Goal: Task Accomplishment & Management: Complete application form

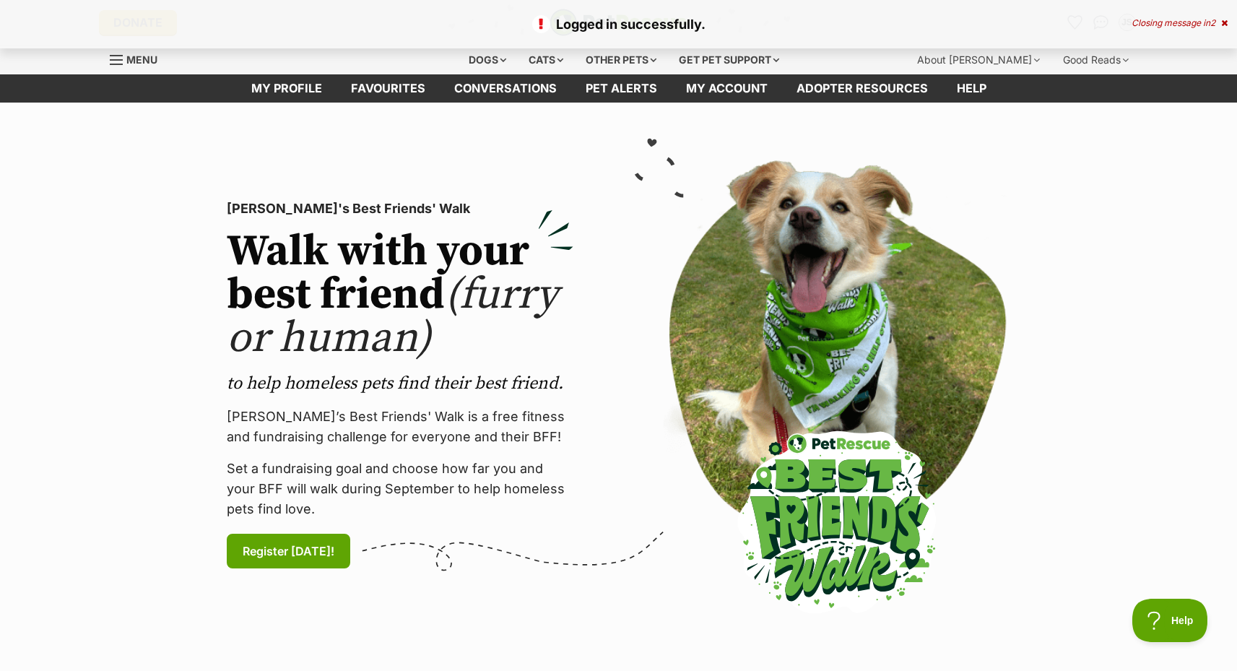
click at [1232, 17] on div "Logged in successfully. Closing message in 2" at bounding box center [618, 24] width 1237 height 48
click at [1228, 19] on div "Logged in successfully. Closing message in 2" at bounding box center [618, 24] width 1237 height 48
click at [1222, 14] on p "Logged in successfully." at bounding box center [618, 23] width 1208 height 19
click at [1069, 24] on icon "Favourites" at bounding box center [1074, 22] width 19 height 19
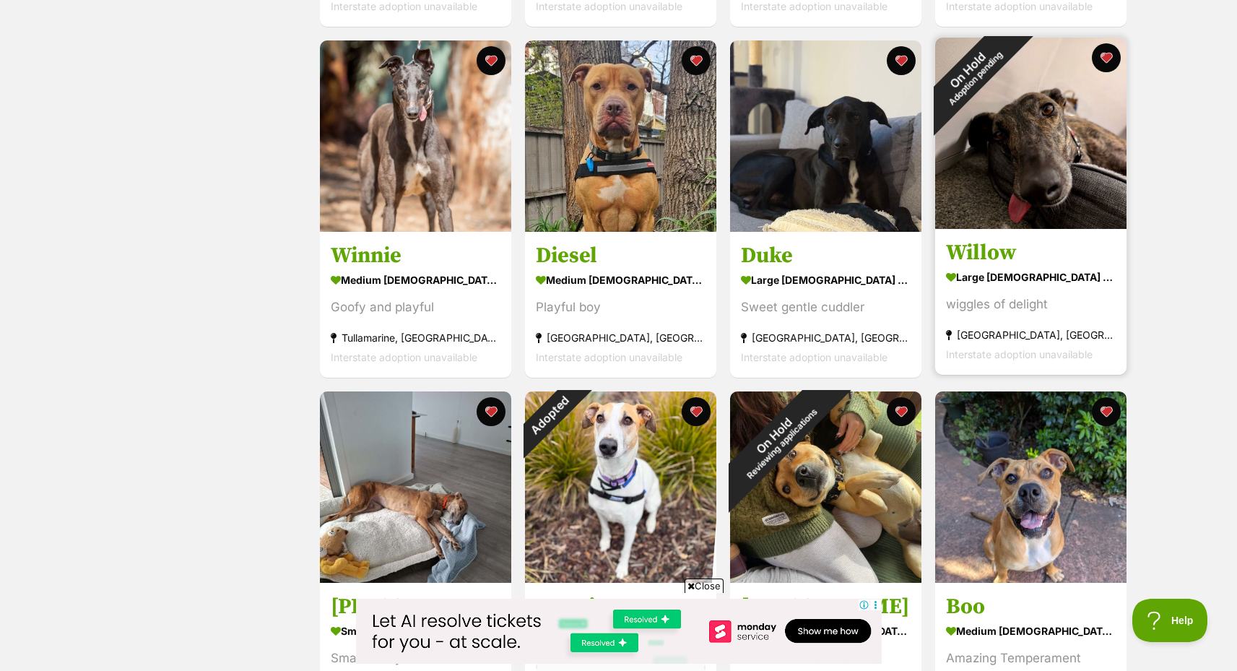
scroll to position [1022, 0]
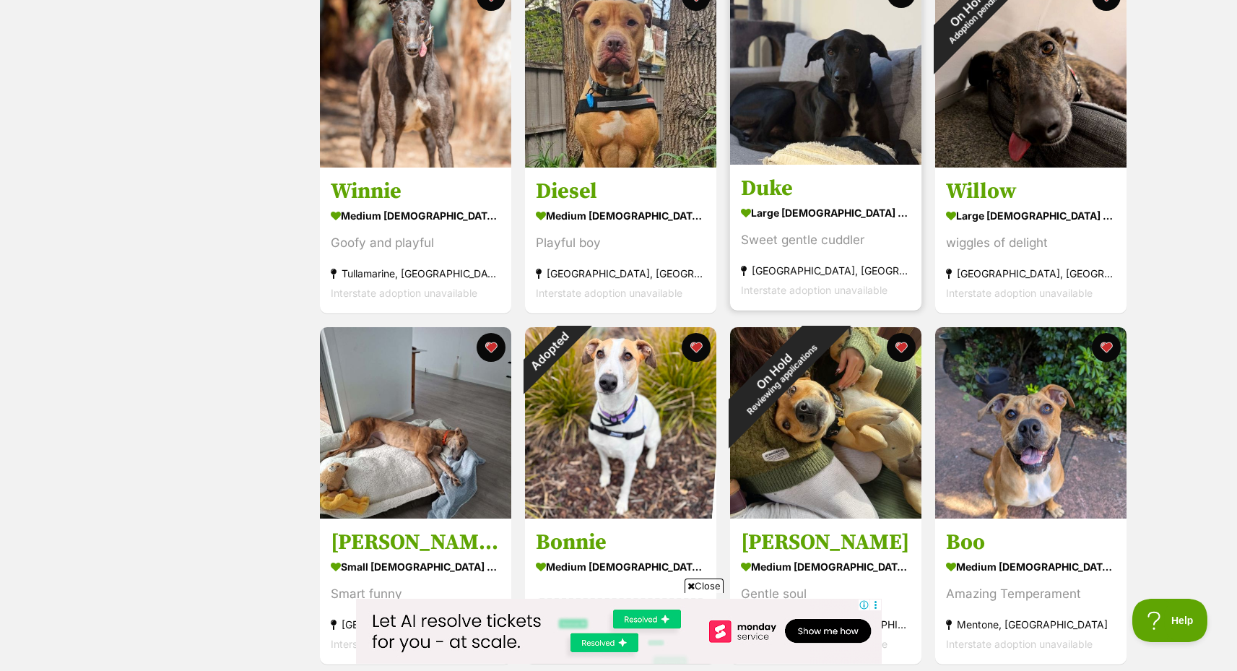
click at [845, 118] on img at bounding box center [825, 68] width 191 height 191
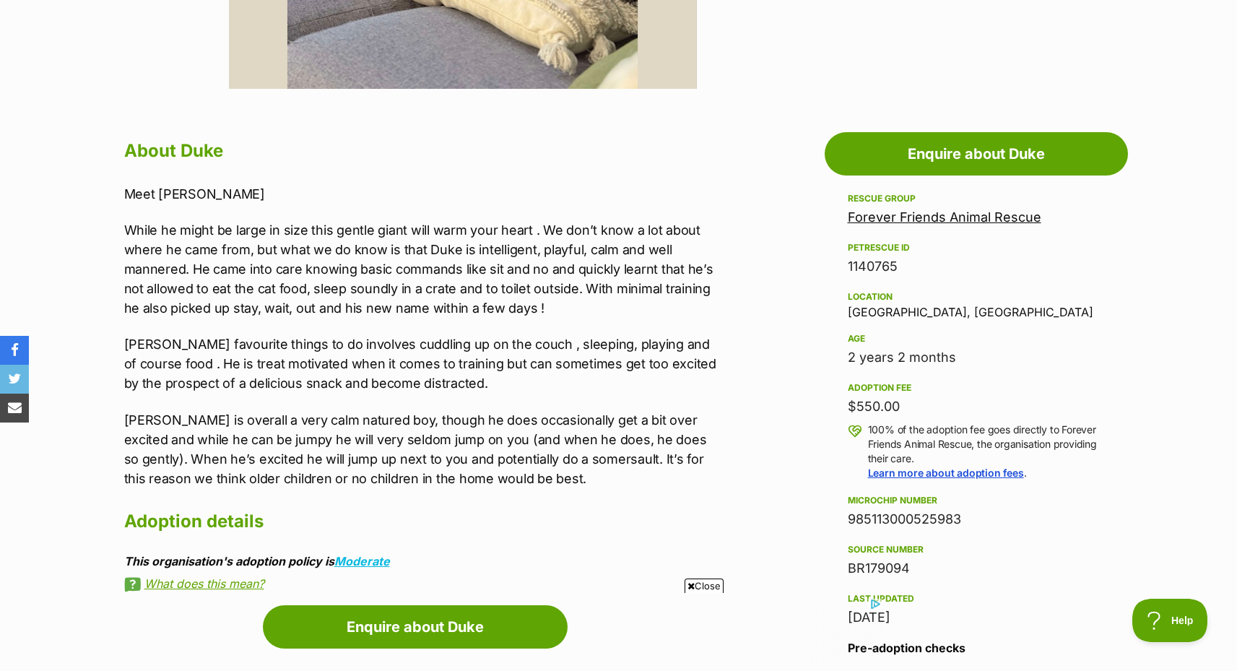
click at [448, 348] on p "Duke’s favourite things to do involves cuddling up on the couch , sleeping, pla…" at bounding box center [422, 363] width 596 height 58
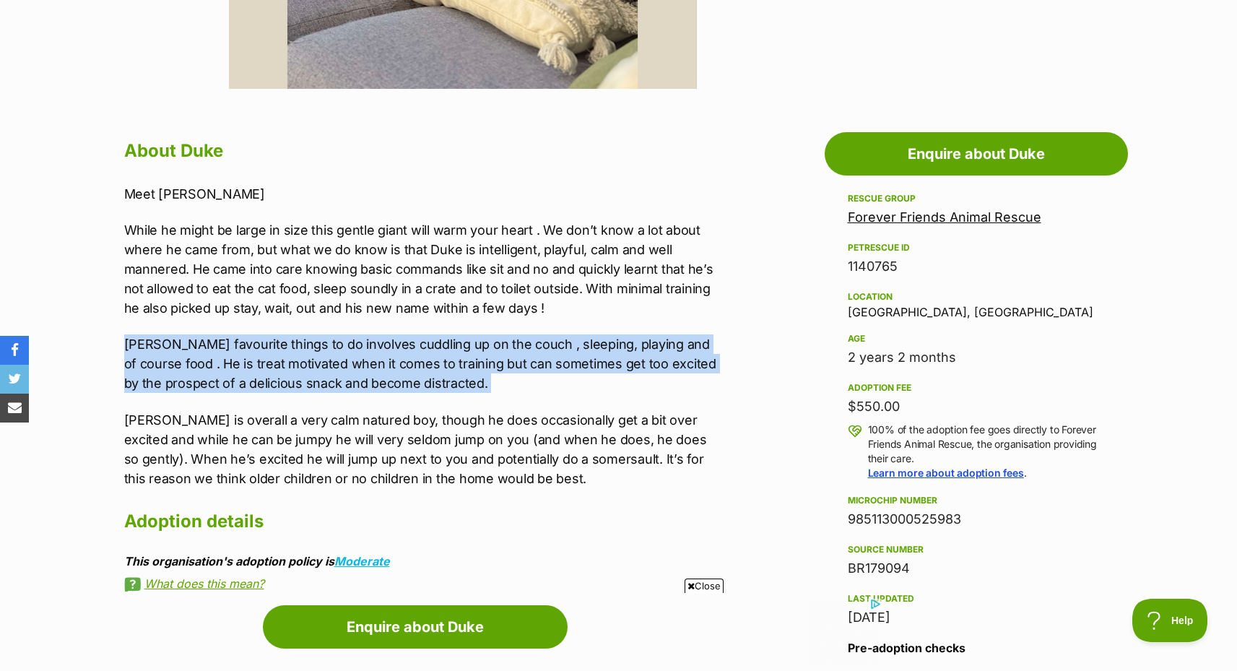
click at [448, 348] on p "Duke’s favourite things to do involves cuddling up on the couch , sleeping, pla…" at bounding box center [422, 363] width 596 height 58
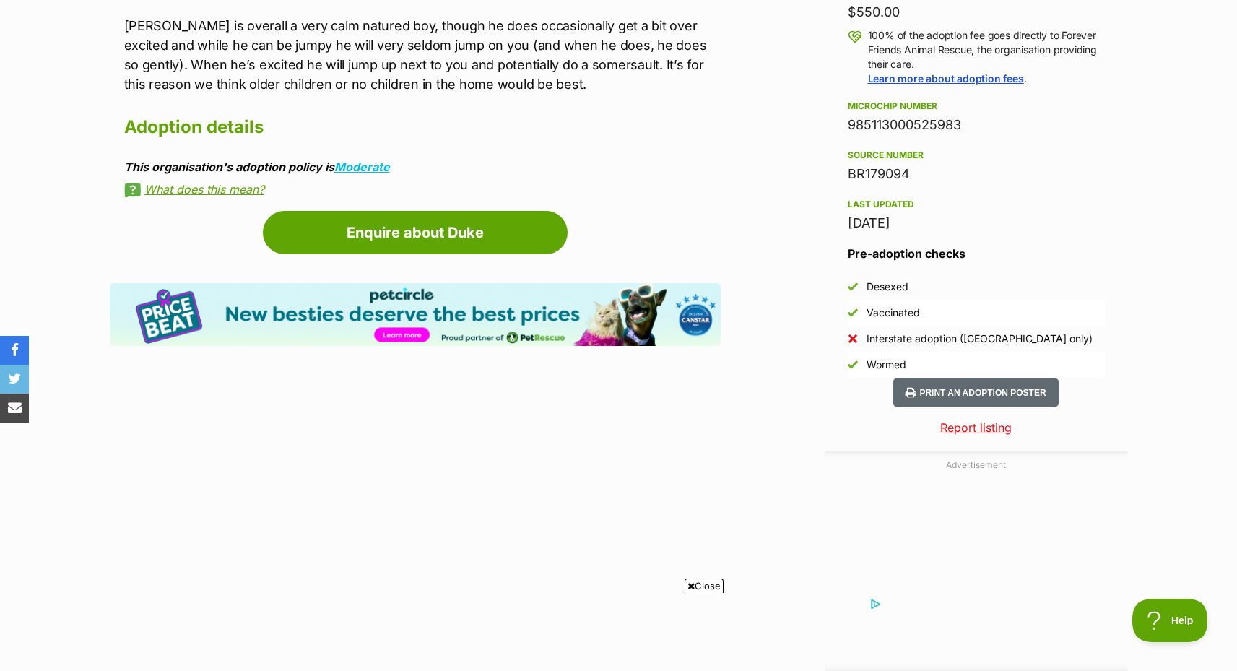
scroll to position [356, 0]
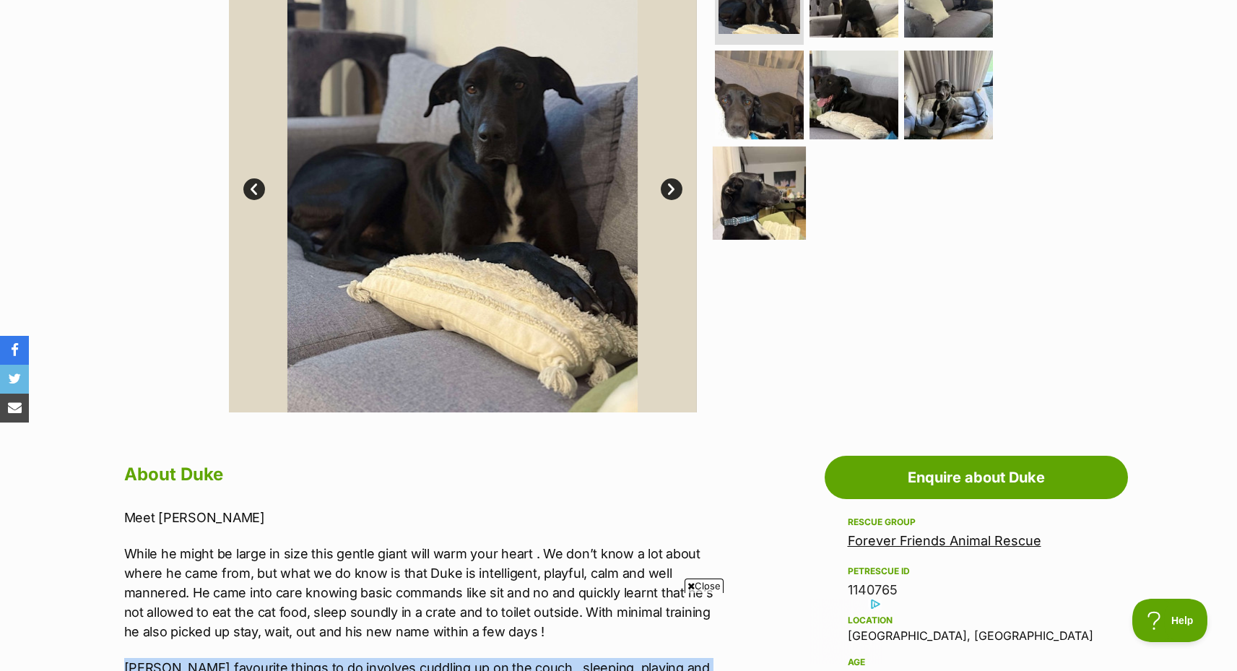
click at [735, 181] on img at bounding box center [759, 193] width 93 height 93
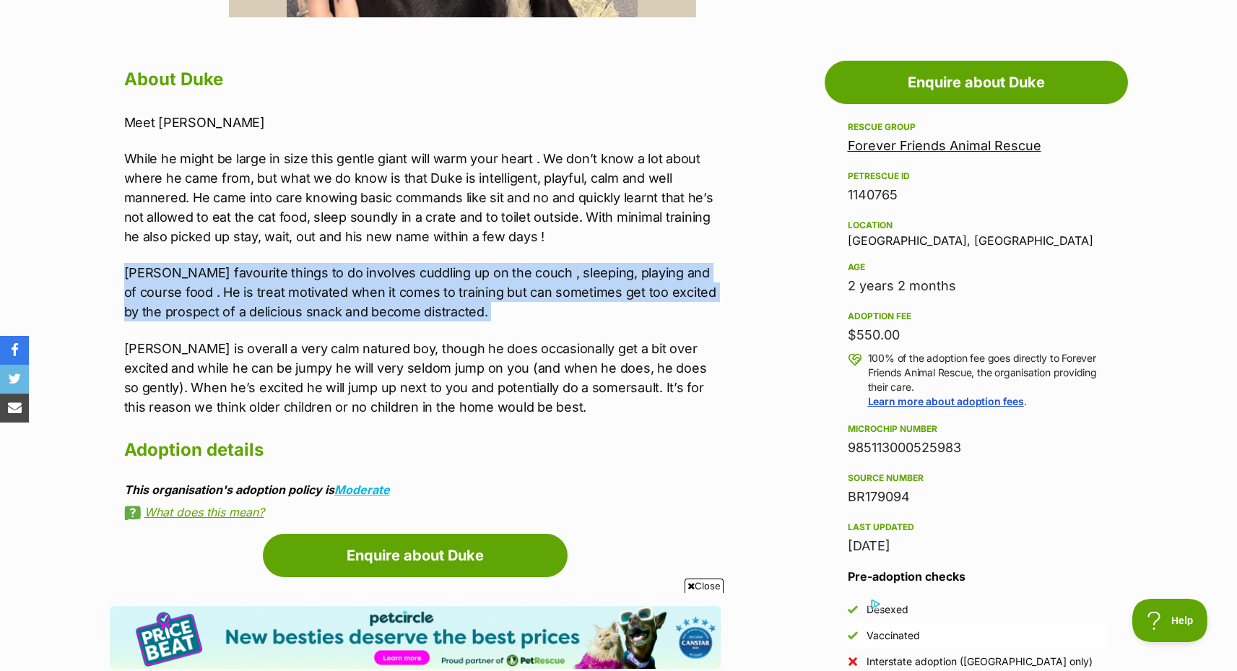
scroll to position [55, 0]
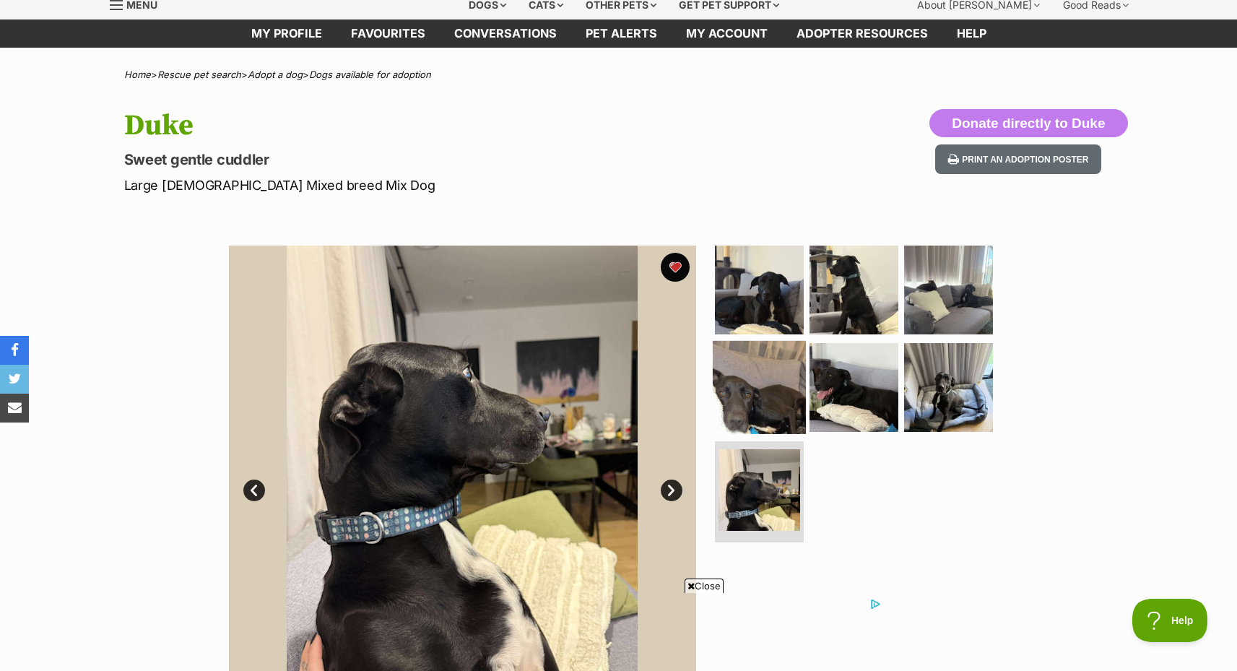
click at [768, 378] on img at bounding box center [759, 387] width 93 height 93
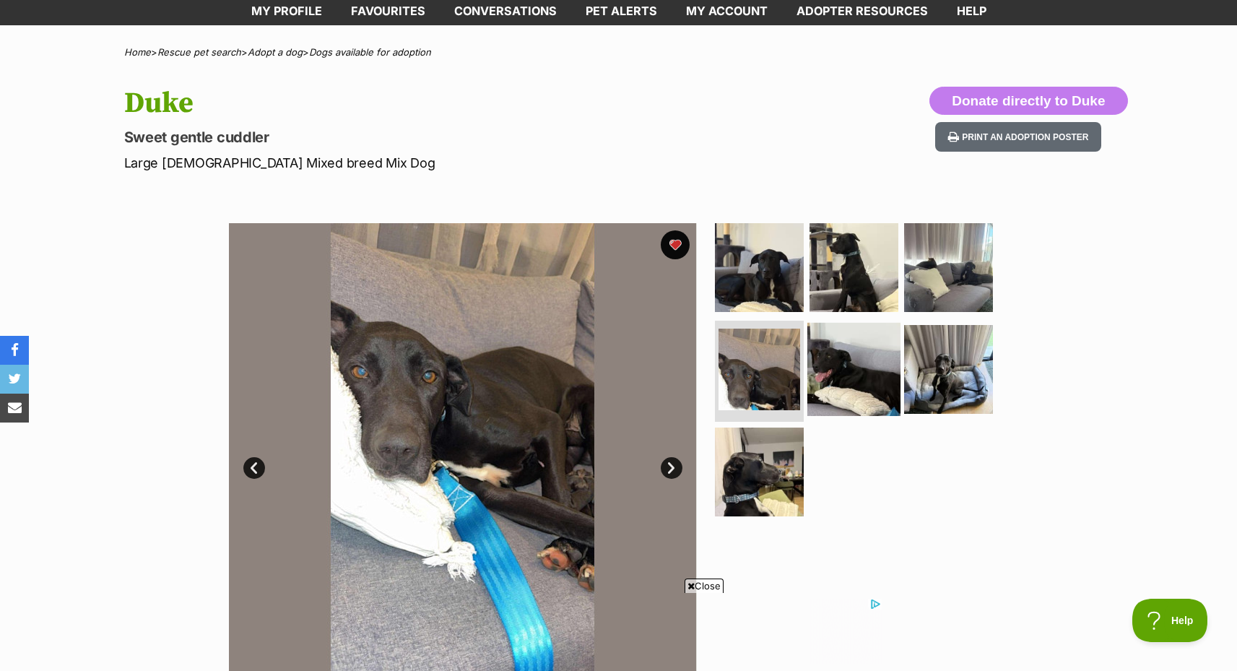
click at [844, 359] on img at bounding box center [853, 369] width 93 height 93
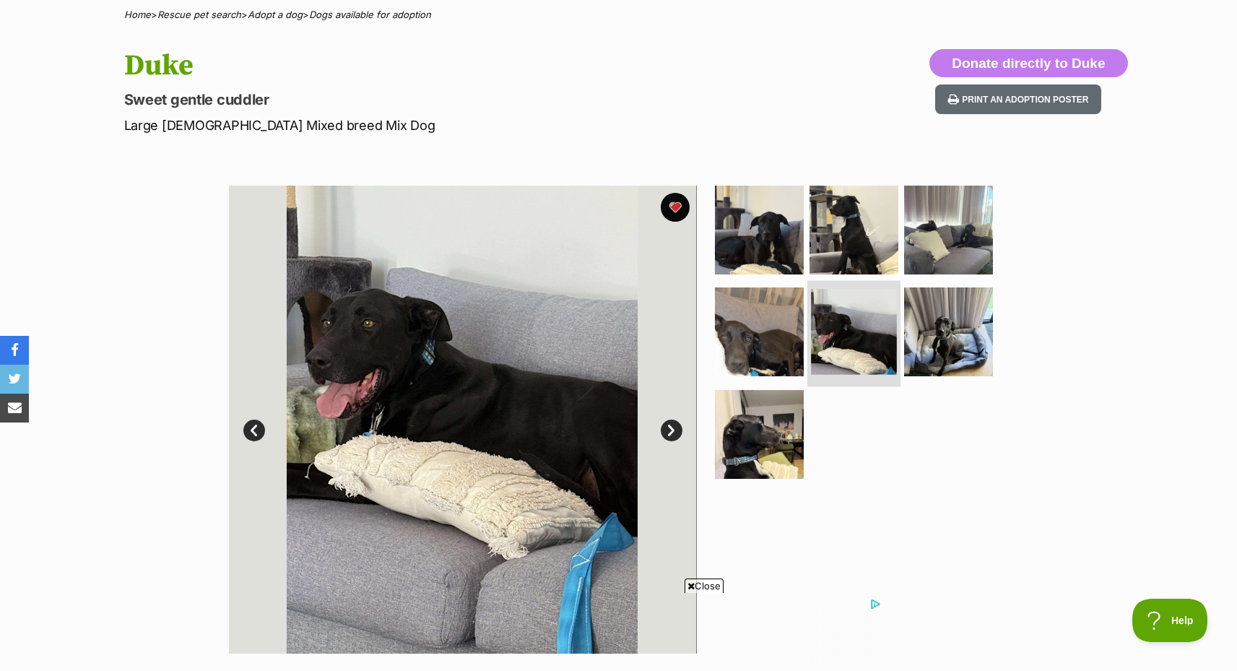
scroll to position [121, 0]
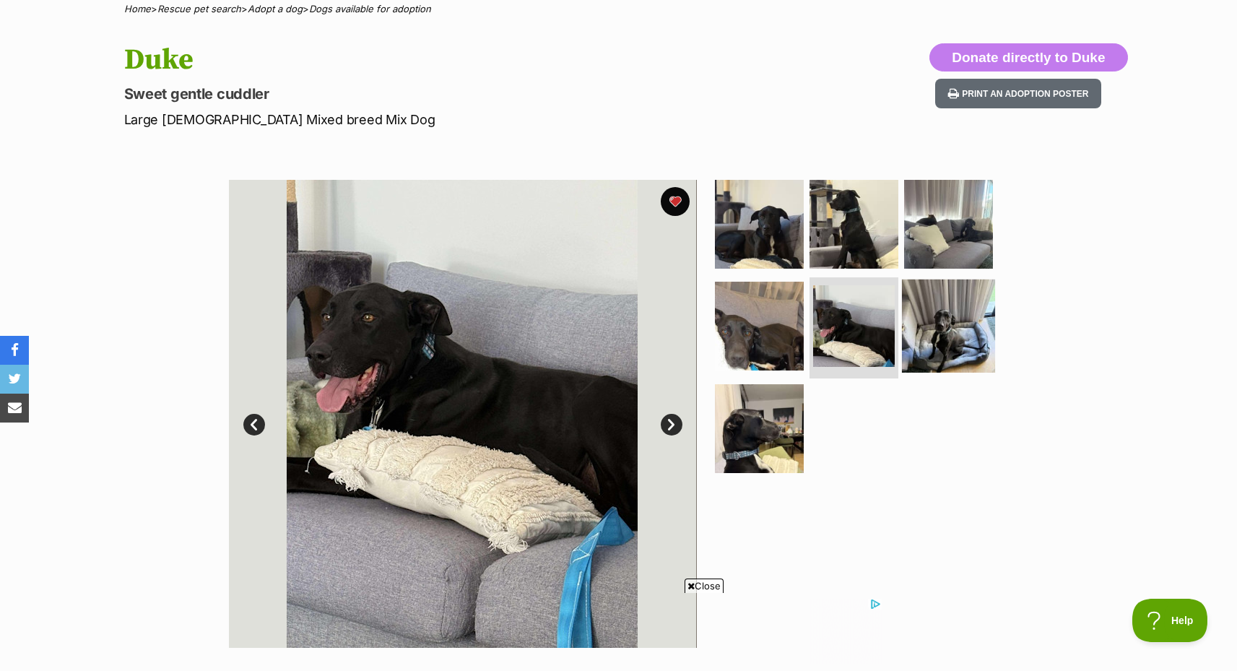
click at [903, 329] on img at bounding box center [948, 325] width 93 height 93
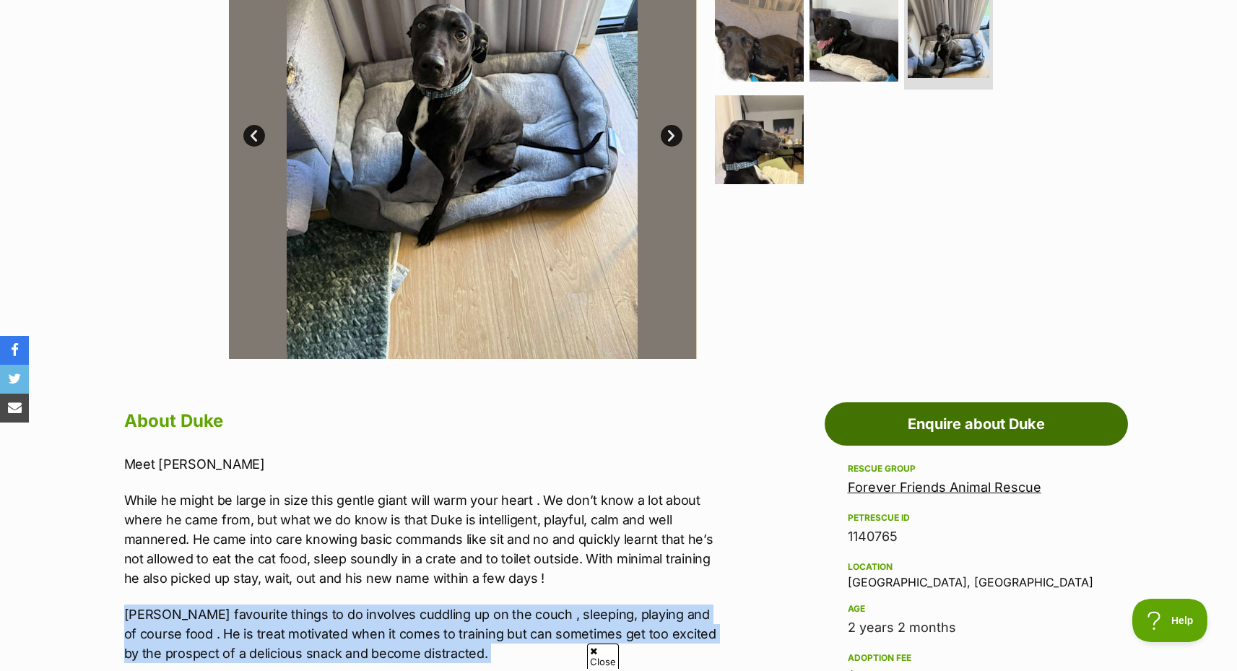
scroll to position [0, 0]
click at [963, 426] on link "Enquire about Duke" at bounding box center [975, 423] width 303 height 43
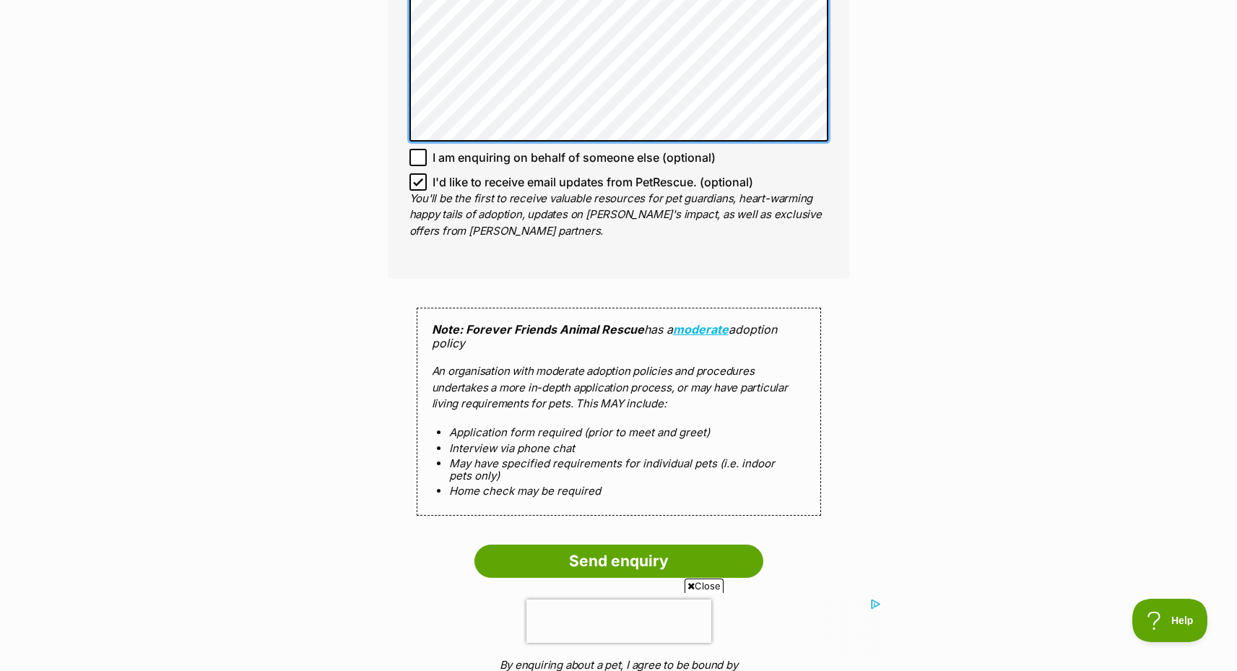
scroll to position [1380, 0]
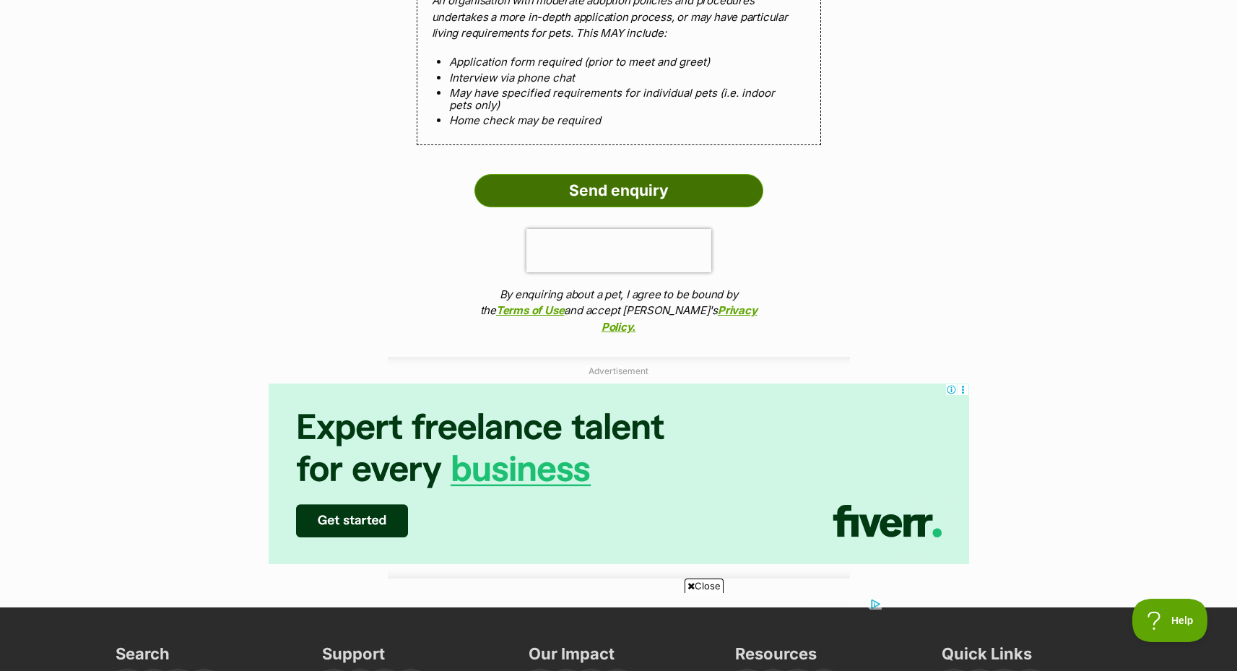
click at [591, 190] on input "Send enquiry" at bounding box center [618, 190] width 289 height 33
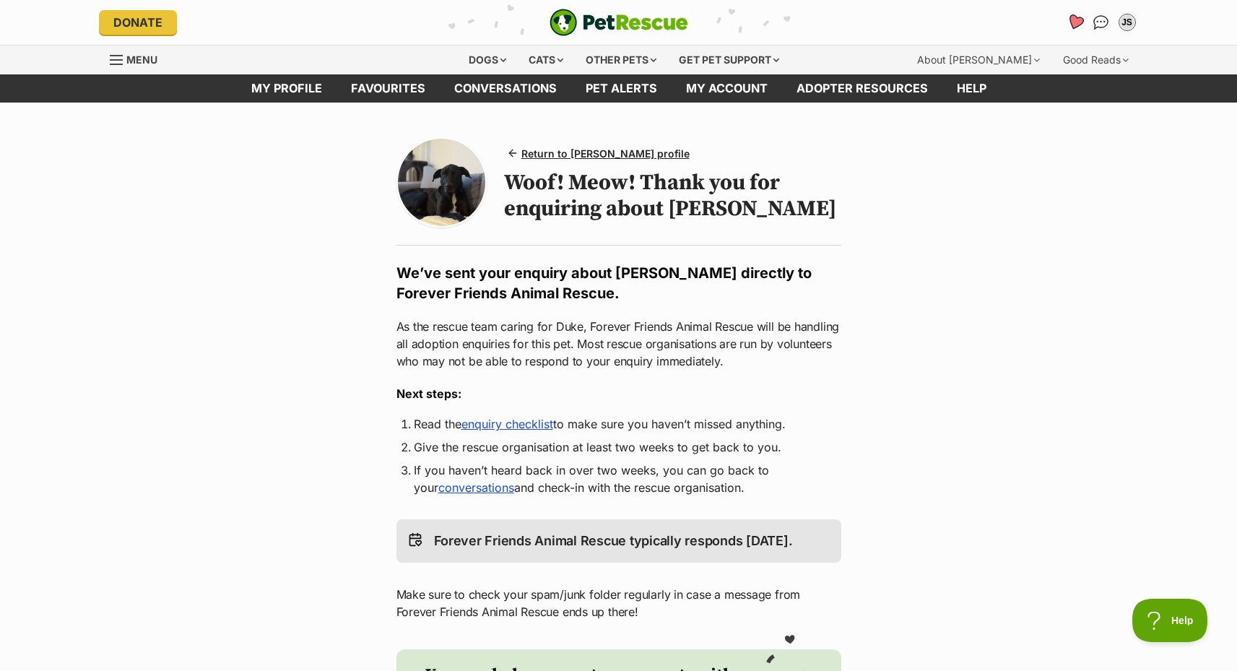
click at [1063, 24] on link "Favourites" at bounding box center [1075, 22] width 30 height 30
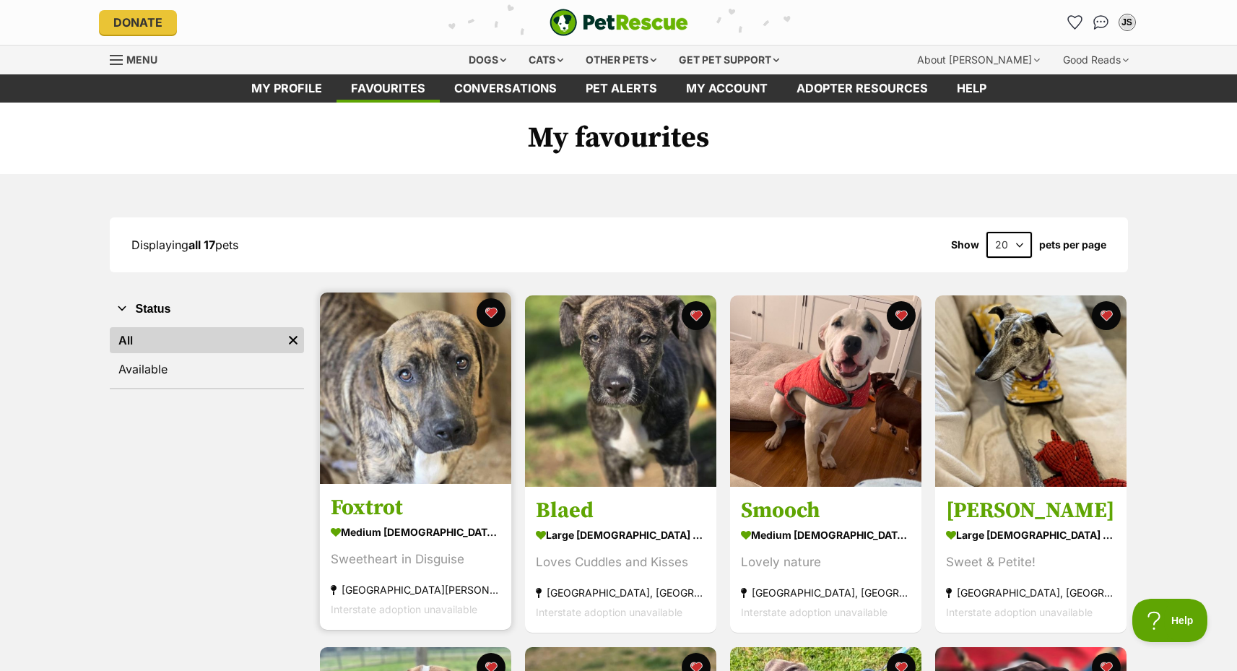
click at [444, 391] on img at bounding box center [415, 387] width 191 height 191
click at [375, 441] on img at bounding box center [415, 387] width 191 height 191
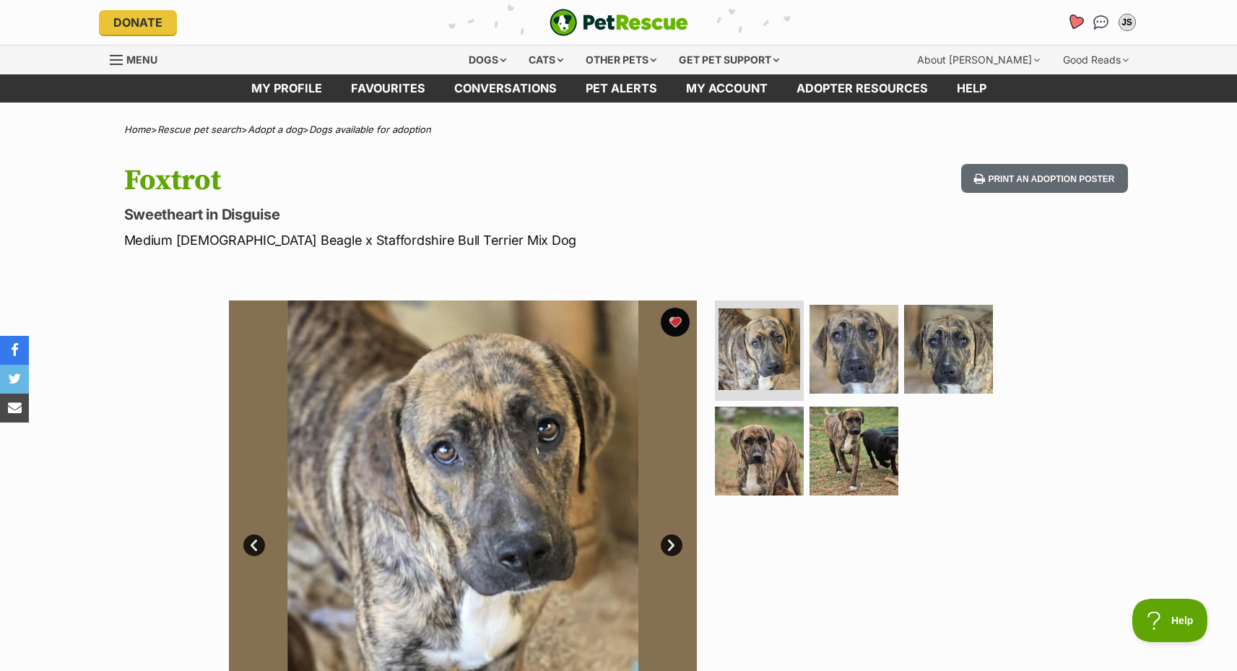
click at [1076, 17] on icon "Favourites" at bounding box center [1074, 22] width 19 height 19
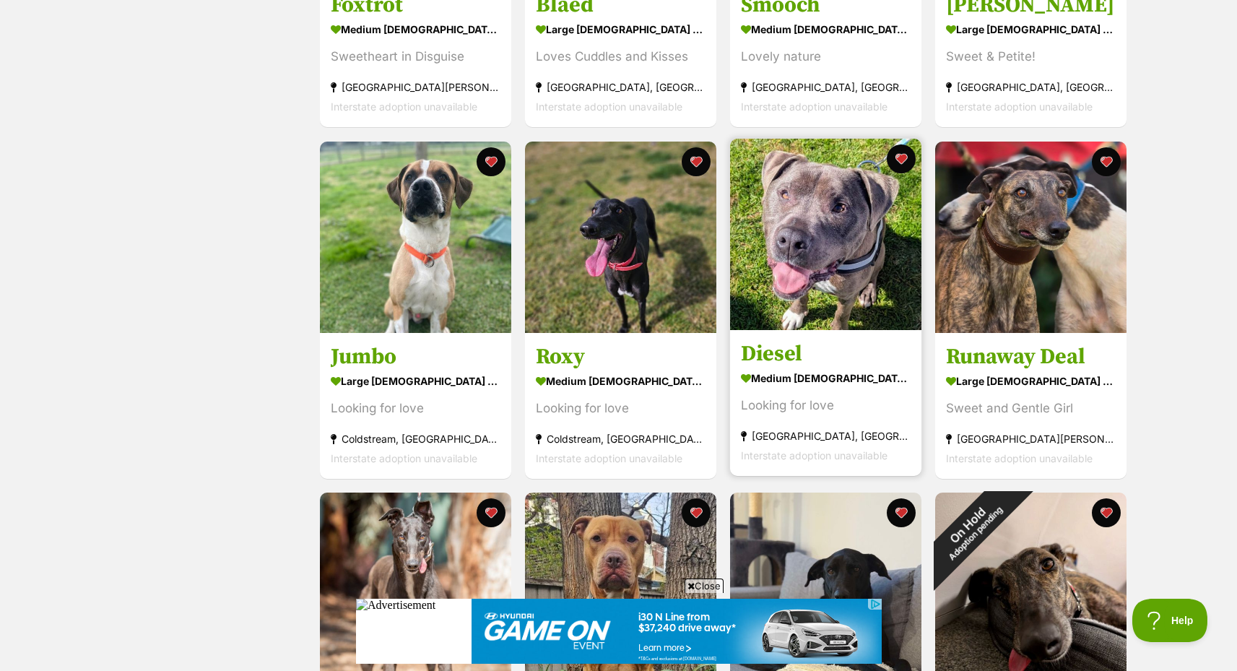
scroll to position [488, 0]
